Goal: Complete application form

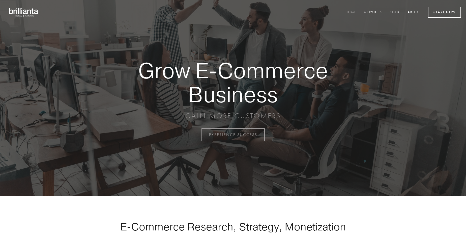
scroll to position [1321, 0]
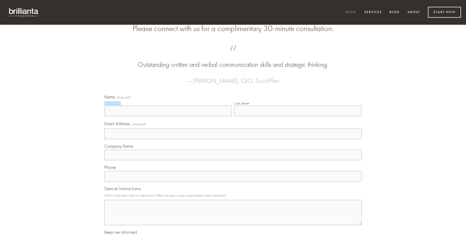
type input "[PERSON_NAME]"
click at [298, 116] on input "Last Name" at bounding box center [297, 110] width 127 height 11
type input "[PERSON_NAME]"
click at [233, 139] on input "Email Address (required)" at bounding box center [232, 133] width 257 height 11
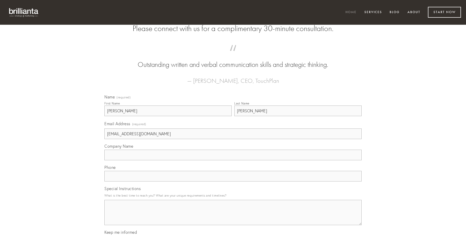
type input "[EMAIL_ADDRESS][DOMAIN_NAME]"
click at [233, 160] on input "Company Name" at bounding box center [232, 154] width 257 height 11
type input "ascisco"
click at [233, 181] on input "text" at bounding box center [232, 176] width 257 height 11
click at [233, 217] on textarea "Special Instructions" at bounding box center [232, 212] width 257 height 25
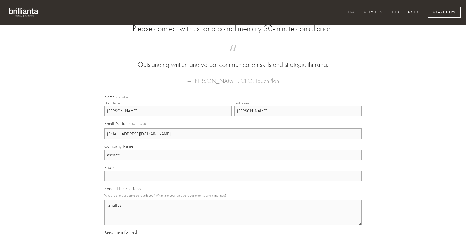
type textarea "tantillus"
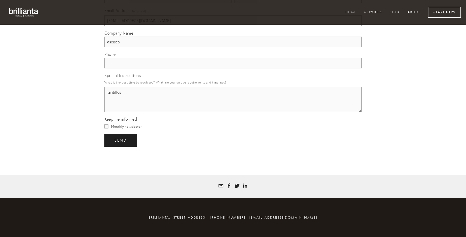
click at [121, 140] on span "send" at bounding box center [120, 140] width 12 height 5
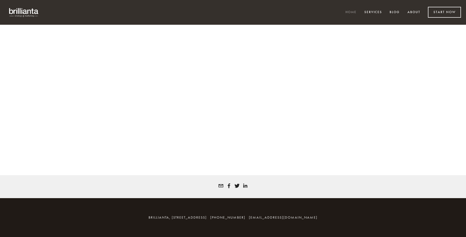
scroll to position [1314, 0]
